Goal: Check status

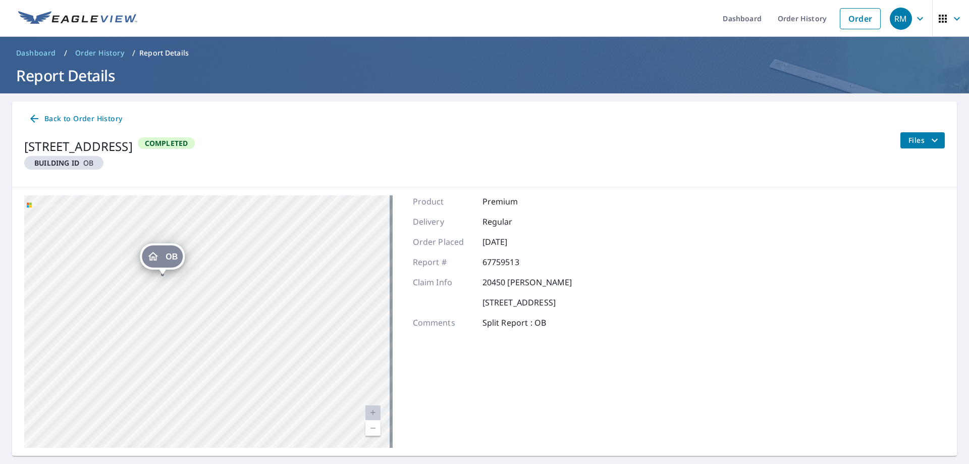
drag, startPoint x: 227, startPoint y: 298, endPoint x: 271, endPoint y: 180, distance: 126.2
click at [262, 172] on div "Back to Order History [STREET_ADDRESS] Building ID OB Completed Files OB [STREE…" at bounding box center [484, 278] width 945 height 354
drag, startPoint x: 287, startPoint y: 360, endPoint x: 317, endPoint y: 173, distance: 190.2
click at [317, 173] on div "Back to Order History [STREET_ADDRESS] Building ID OB Completed Files OB [STREE…" at bounding box center [484, 278] width 945 height 354
click at [367, 413] on link "Current Level 20, Zoom In Disabled" at bounding box center [372, 412] width 15 height 15
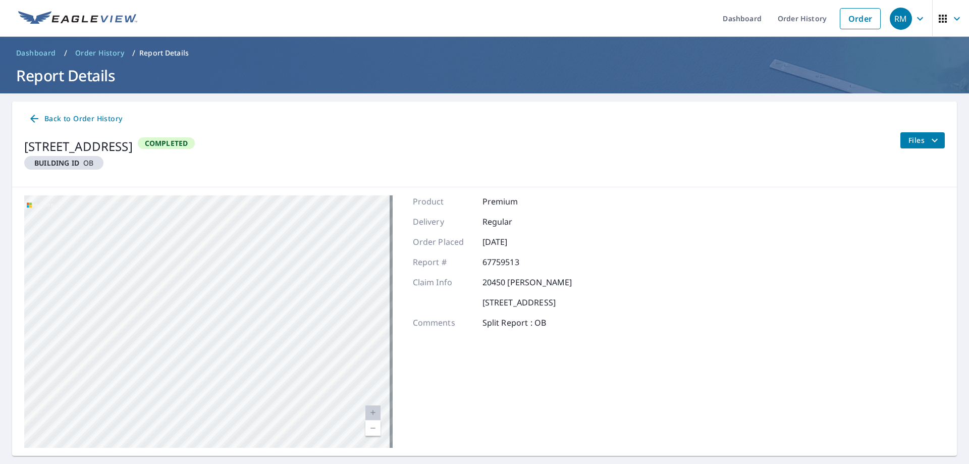
click at [366, 413] on link "Current Level 20, Zoom In Disabled" at bounding box center [372, 412] width 15 height 15
drag, startPoint x: 262, startPoint y: 367, endPoint x: 264, endPoint y: 223, distance: 143.8
click at [264, 223] on div "OB [STREET_ADDRESS] Primary [STREET_ADDRESS]" at bounding box center [208, 321] width 368 height 252
click at [204, 270] on div "Primary" at bounding box center [200, 265] width 60 height 22
click at [246, 233] on div "OB [STREET_ADDRESS] Primary [STREET_ADDRESS]" at bounding box center [208, 321] width 368 height 252
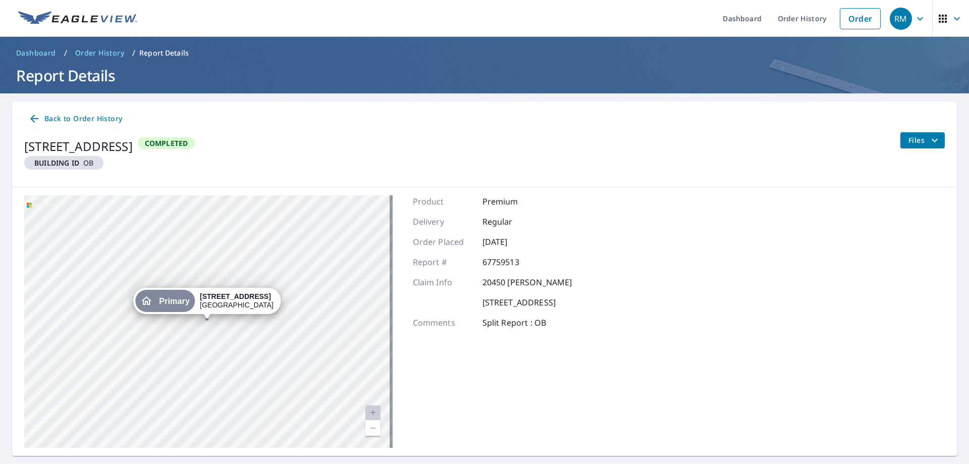
click at [259, 212] on div "OB [STREET_ADDRESS] Primary [STREET_ADDRESS]" at bounding box center [208, 321] width 368 height 252
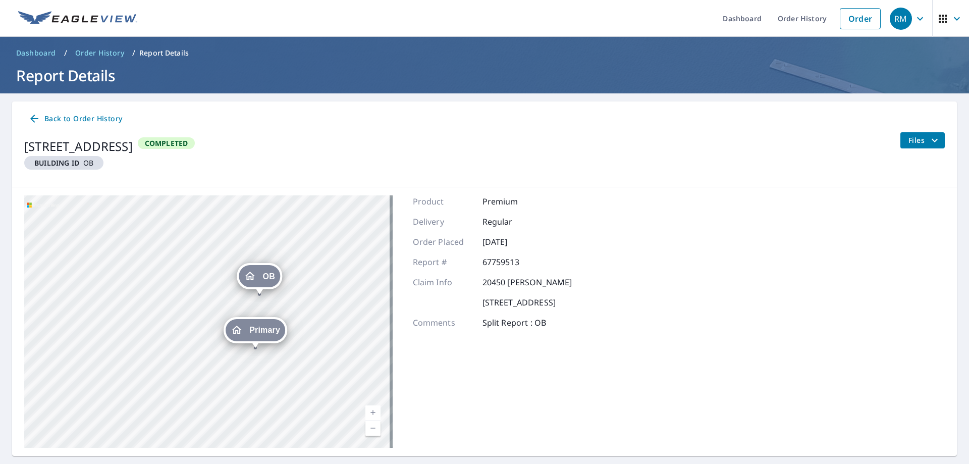
drag, startPoint x: 258, startPoint y: 266, endPoint x: 269, endPoint y: 372, distance: 106.6
click at [269, 376] on div "OB [STREET_ADDRESS] Primary [STREET_ADDRESS]" at bounding box center [208, 321] width 368 height 252
